Goal: Information Seeking & Learning: Learn about a topic

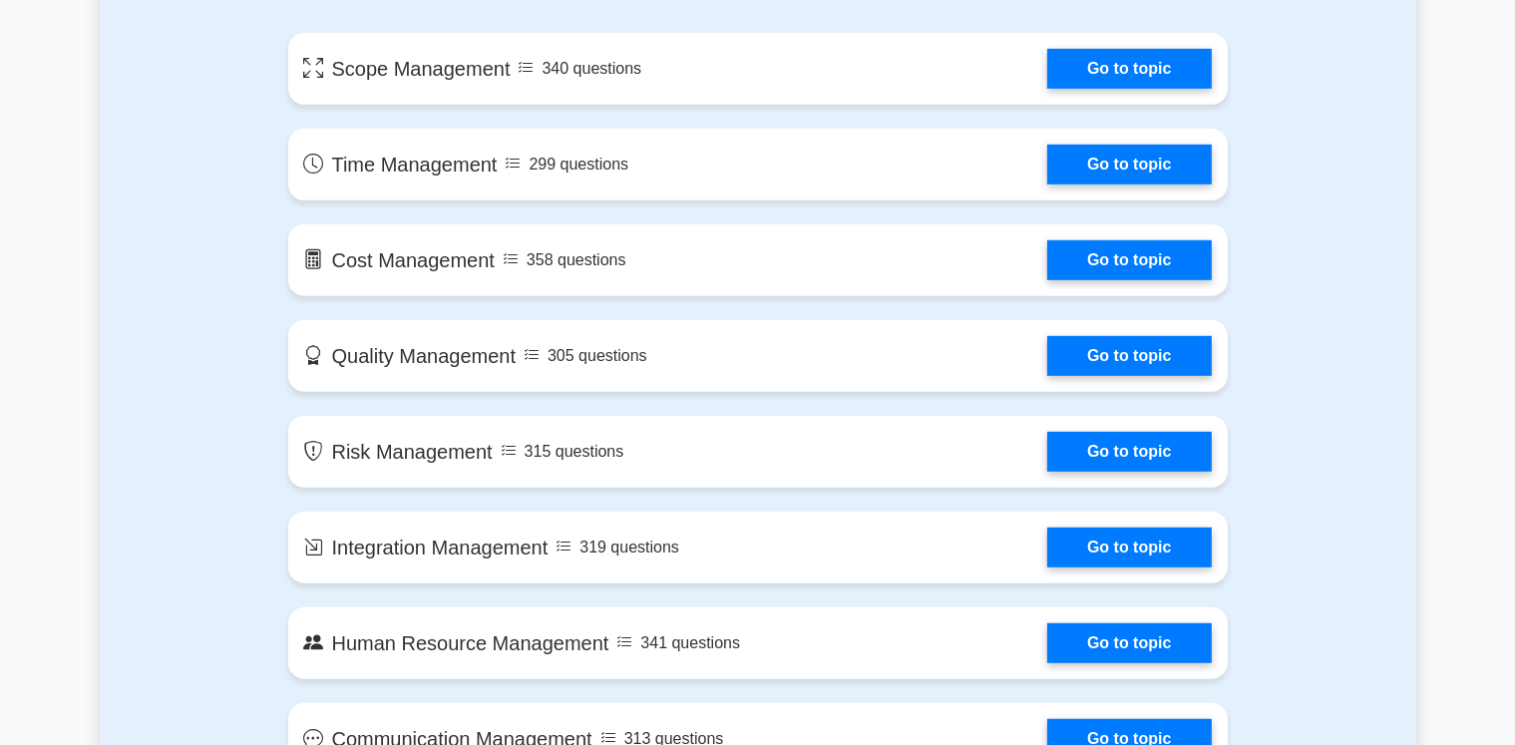
scroll to position [1149, 0]
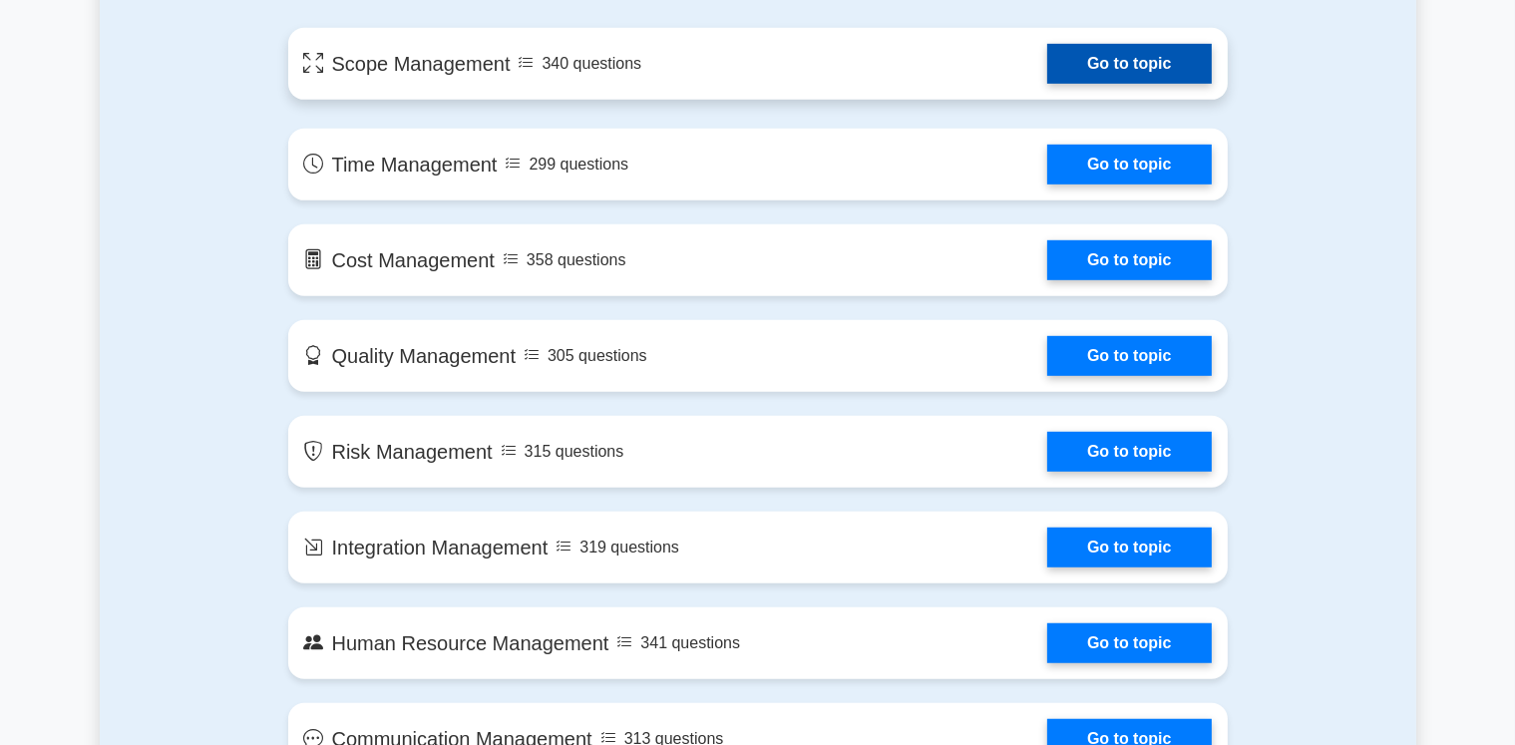
click at [1078, 56] on link "Go to topic" at bounding box center [1129, 64] width 164 height 40
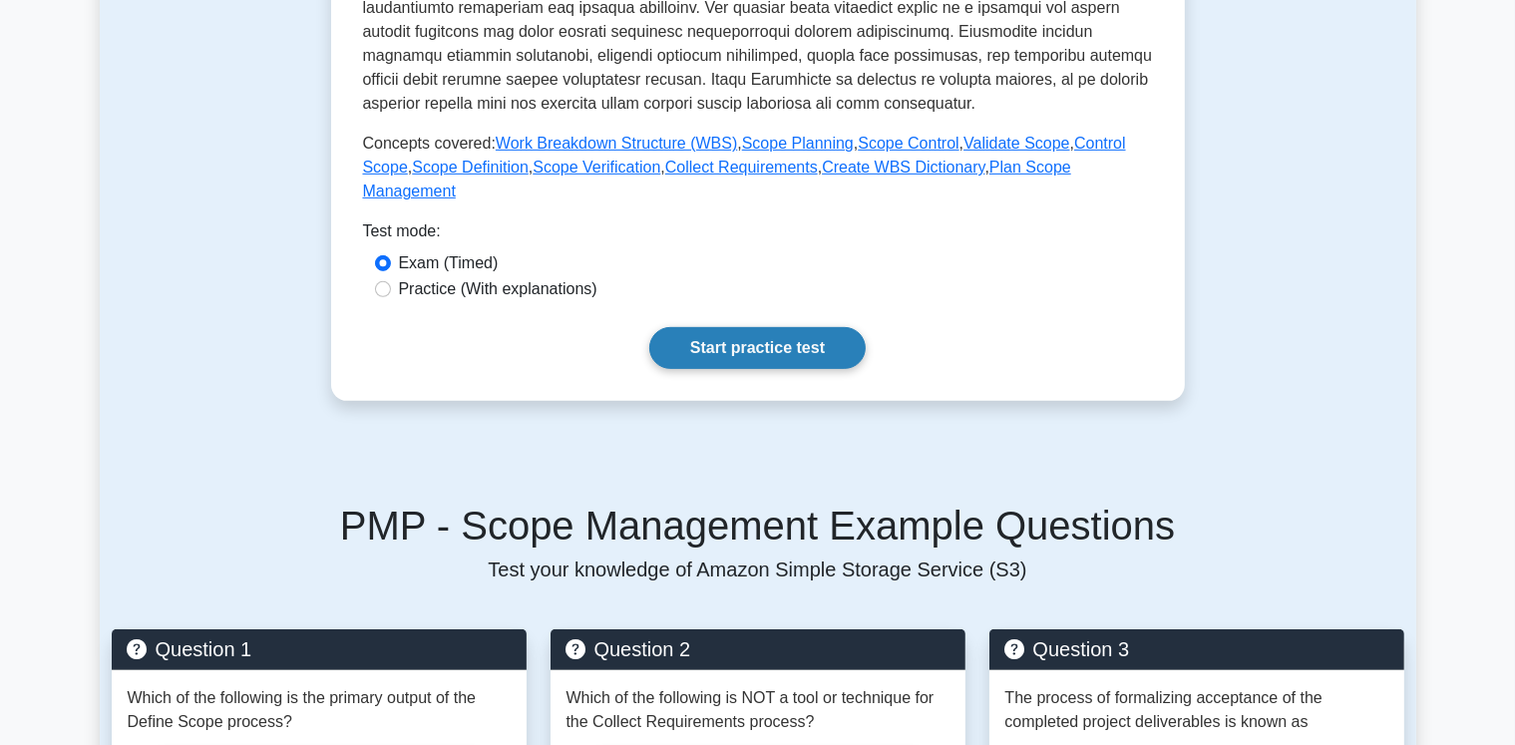
scroll to position [764, 0]
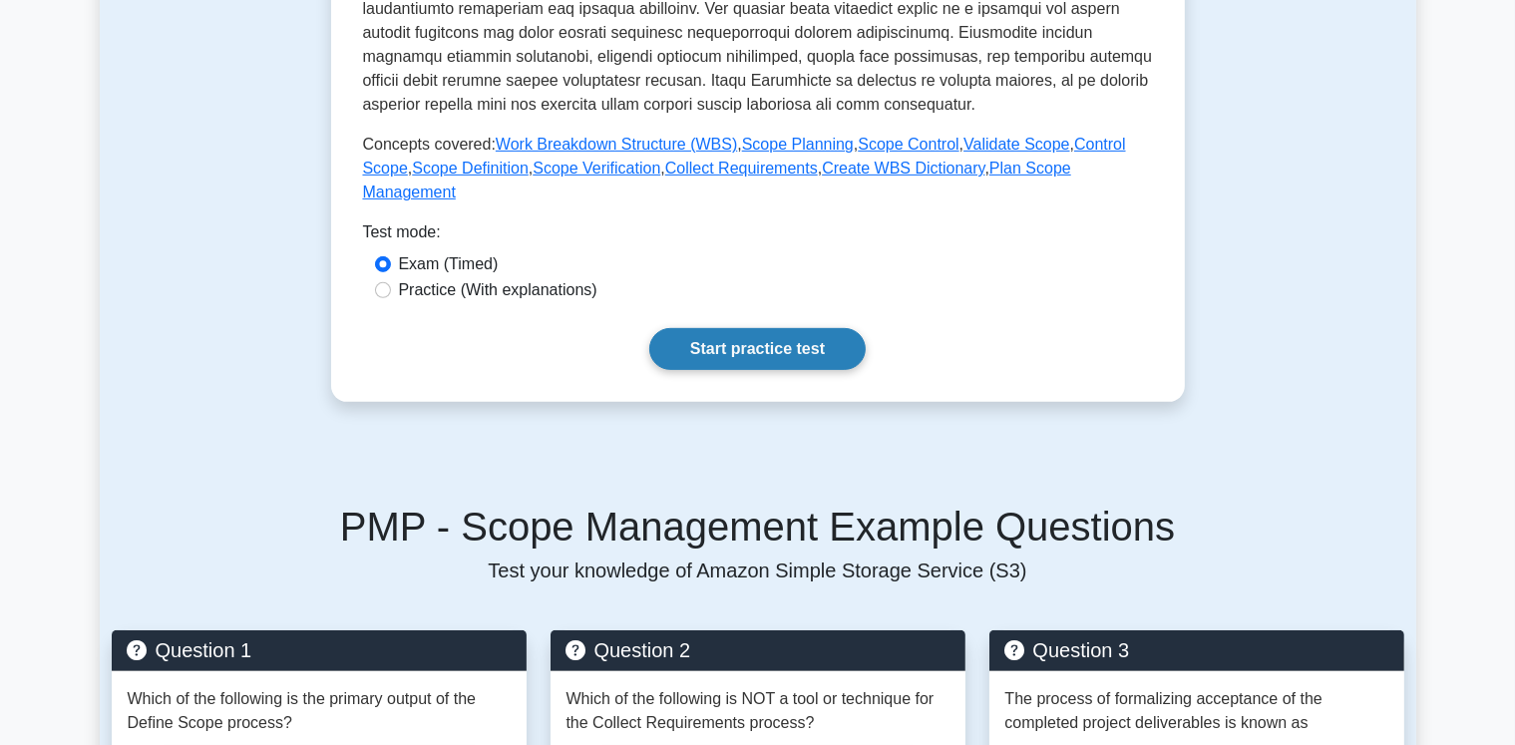
click at [818, 328] on link "Start practice test" at bounding box center [757, 349] width 216 height 42
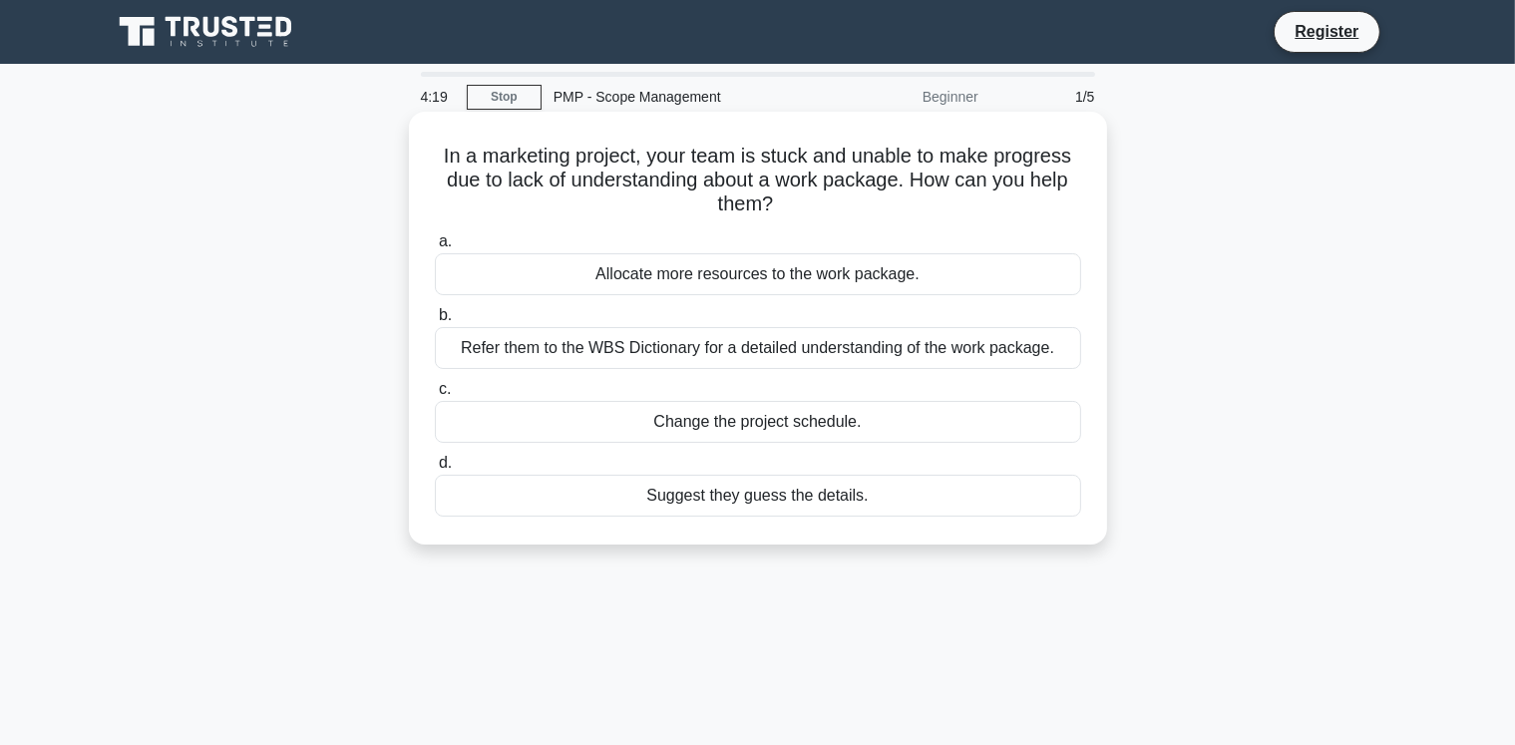
click at [1034, 355] on div "Refer them to the WBS Dictionary for a detailed understanding of the work packa…" at bounding box center [758, 348] width 646 height 42
click at [435, 322] on input "b. Refer them to the WBS Dictionary for a detailed understanding of the work pa…" at bounding box center [435, 315] width 0 height 13
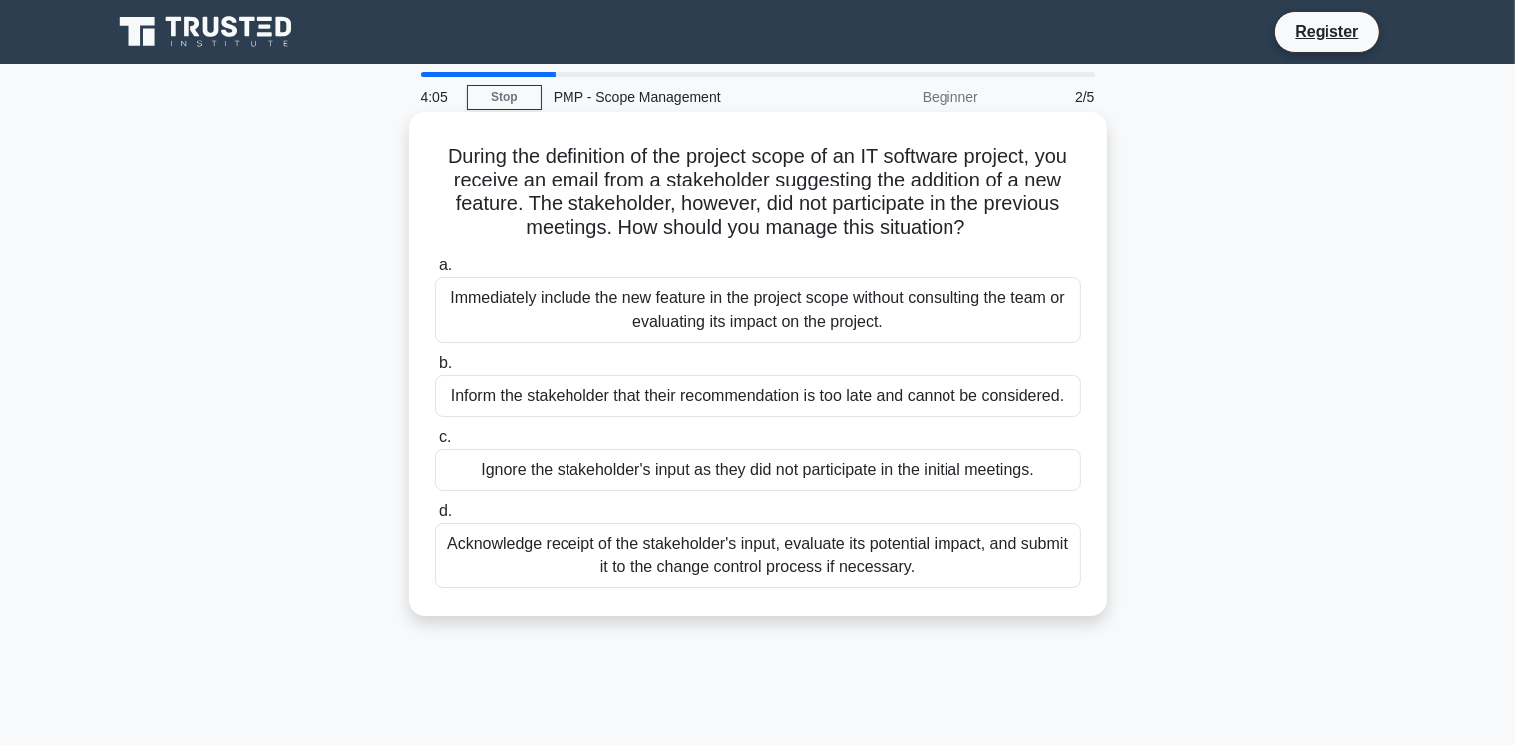
click at [918, 563] on div "Acknowledge receipt of the stakeholder's input, evaluate its potential impact, …" at bounding box center [758, 556] width 646 height 66
click at [435, 518] on input "d. Acknowledge receipt of the stakeholder's input, evaluate its potential impac…" at bounding box center [435, 511] width 0 height 13
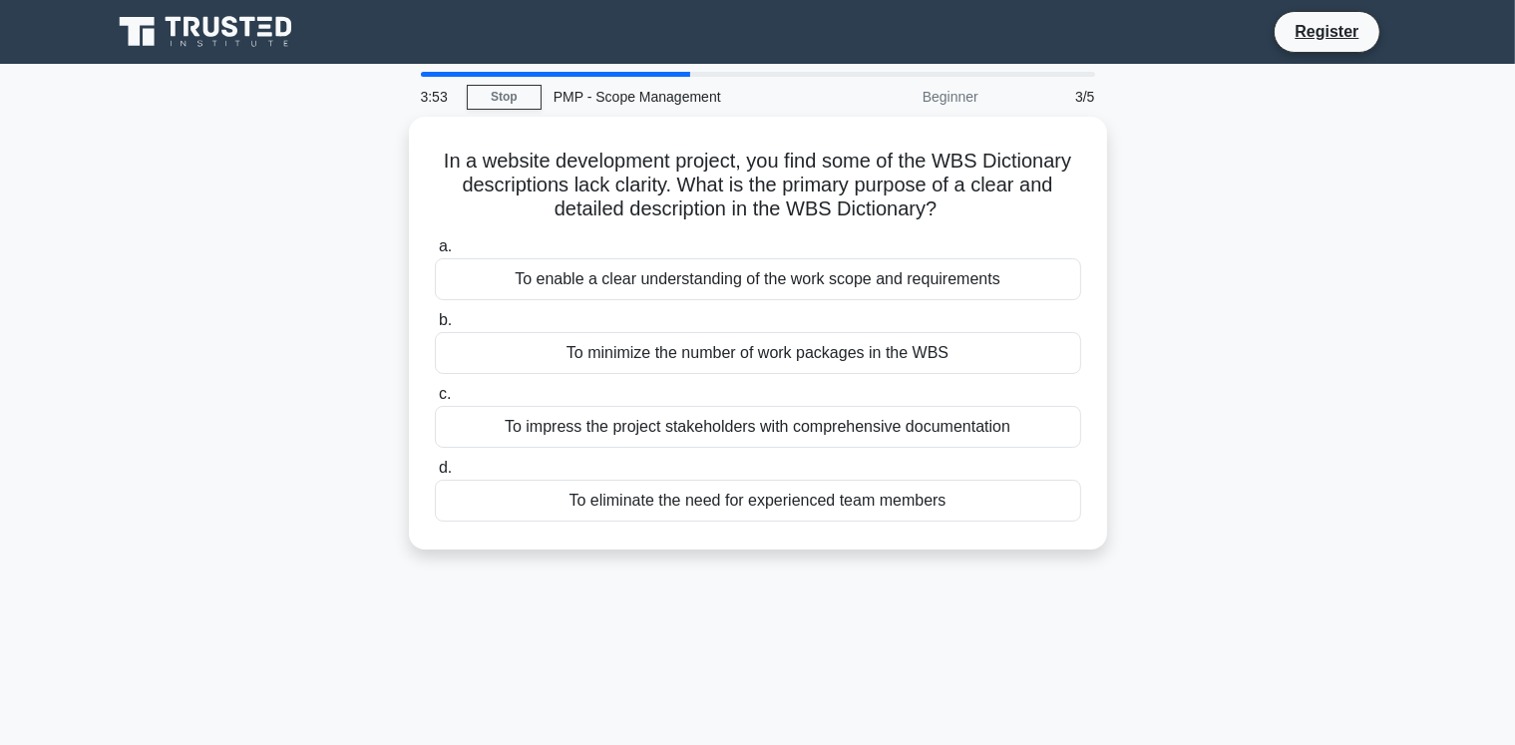
drag, startPoint x: 918, startPoint y: 563, endPoint x: 862, endPoint y: 566, distance: 55.9
click at [862, 566] on div "In a website development project, you find some of the WBS Dictionary descripti…" at bounding box center [758, 345] width 1317 height 457
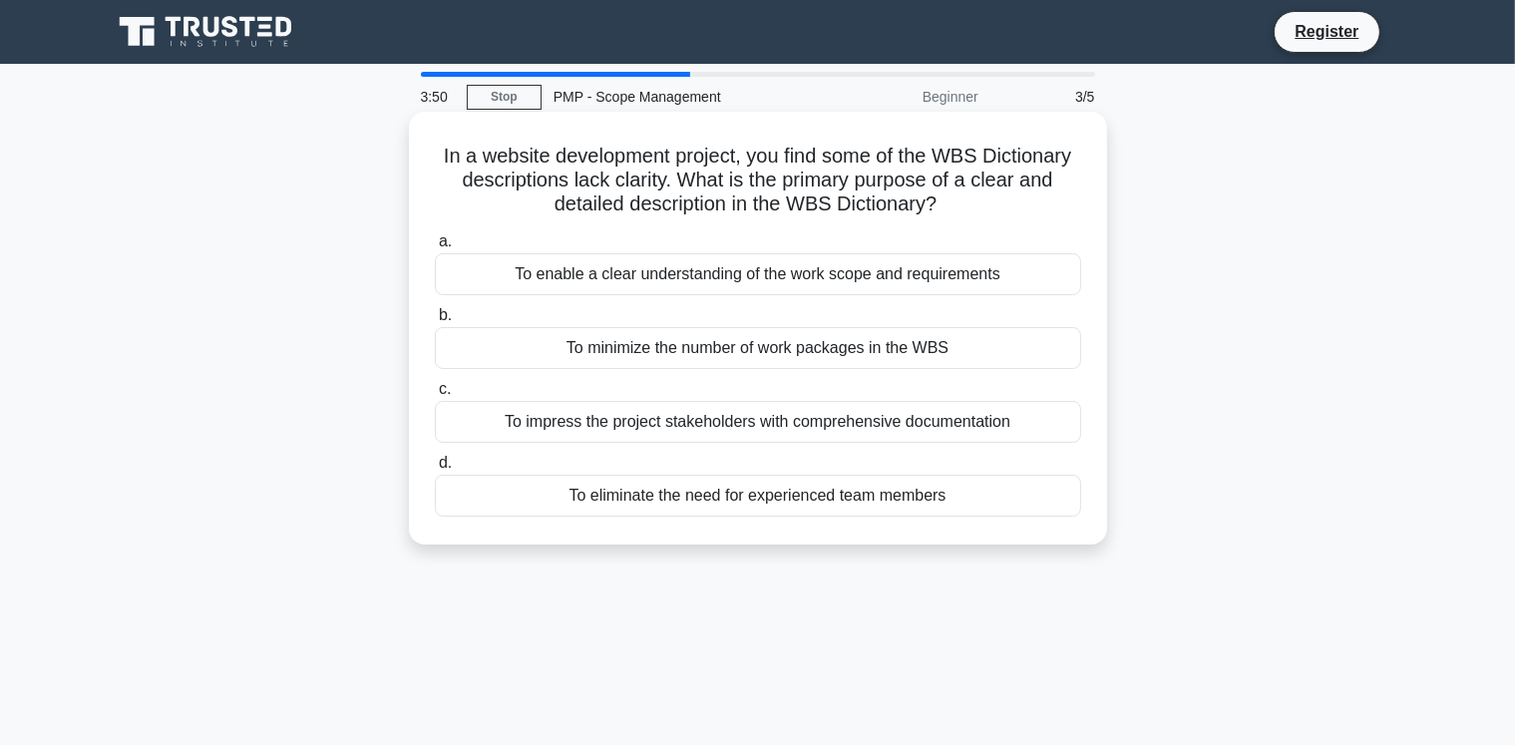
drag, startPoint x: 778, startPoint y: 300, endPoint x: 793, endPoint y: 276, distance: 28.2
click at [793, 276] on div "a. To enable a clear understanding of the work scope and requirements b. To min…" at bounding box center [758, 372] width 670 height 295
click at [793, 276] on div "To enable a clear understanding of the work scope and requirements" at bounding box center [758, 274] width 646 height 42
click at [435, 248] on input "a. To enable a clear understanding of the work scope and requirements" at bounding box center [435, 241] width 0 height 13
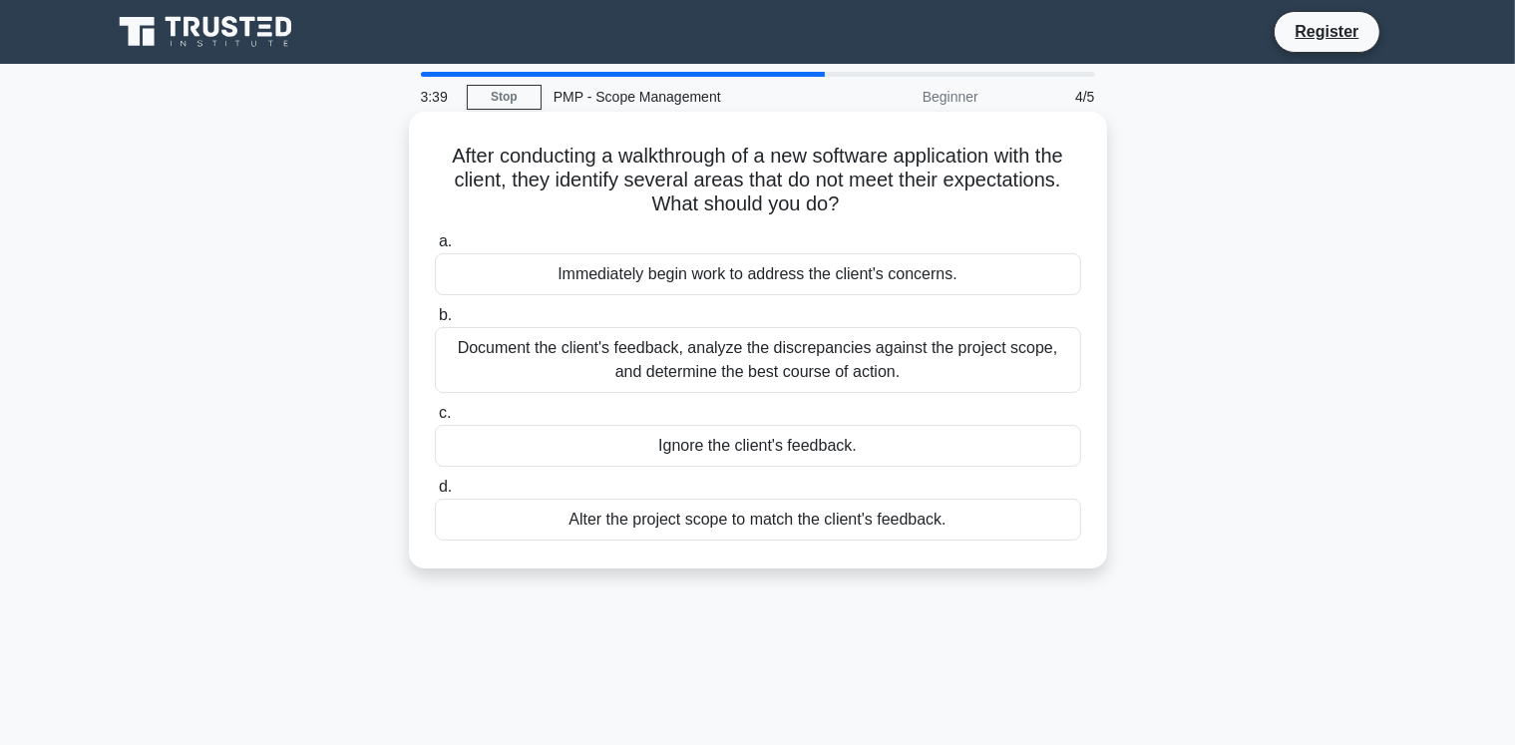
click at [684, 350] on div "Document the client's feedback, analyze the discrepancies against the project s…" at bounding box center [758, 360] width 646 height 66
click at [435, 322] on input "b. Document the client's feedback, analyze the discrepancies against the projec…" at bounding box center [435, 315] width 0 height 13
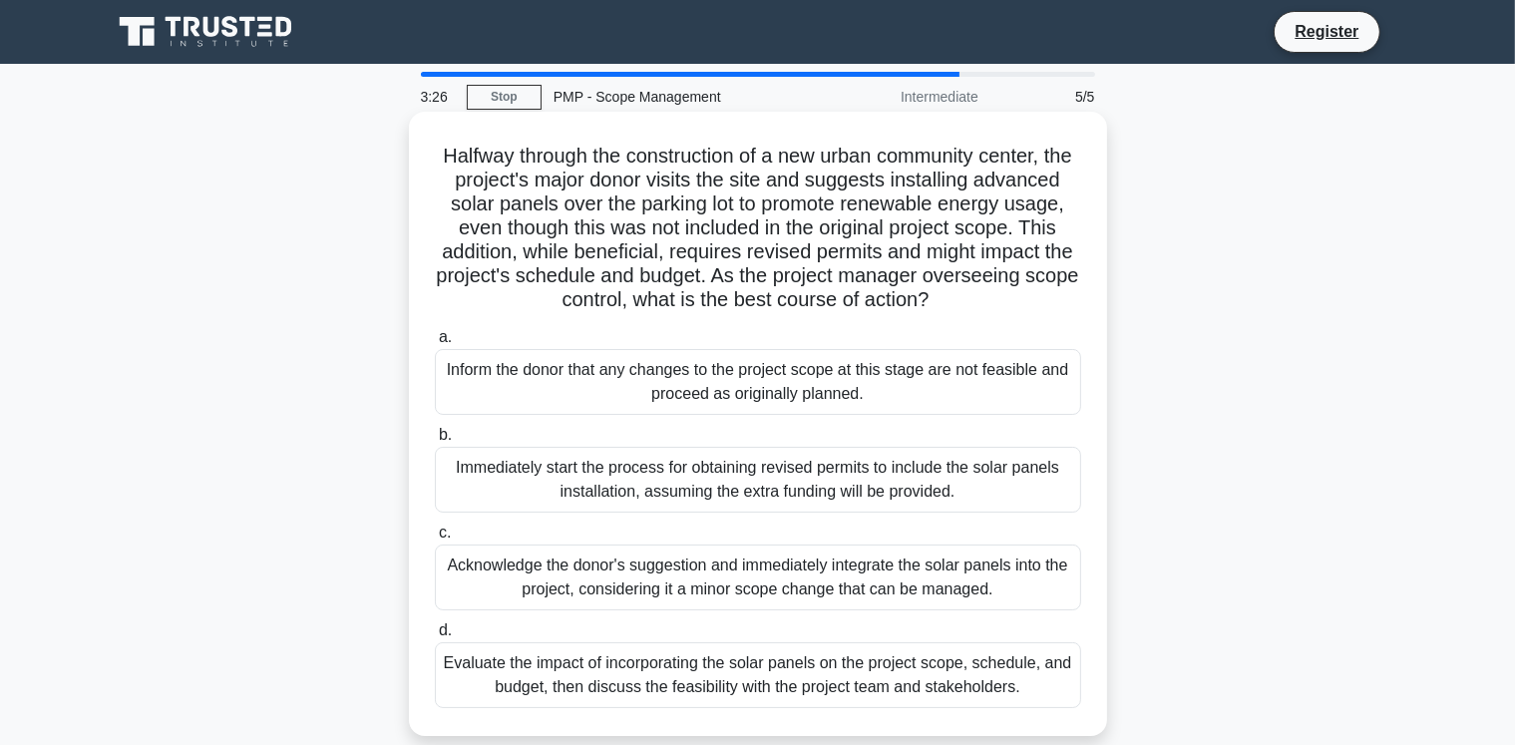
click at [596, 703] on div "Evaluate the impact of incorporating the solar panels on the project scope, sch…" at bounding box center [758, 675] width 646 height 66
click at [435, 637] on input "d. Evaluate the impact of incorporating the solar panels on the project scope, …" at bounding box center [435, 630] width 0 height 13
